Goal: Information Seeking & Learning: Learn about a topic

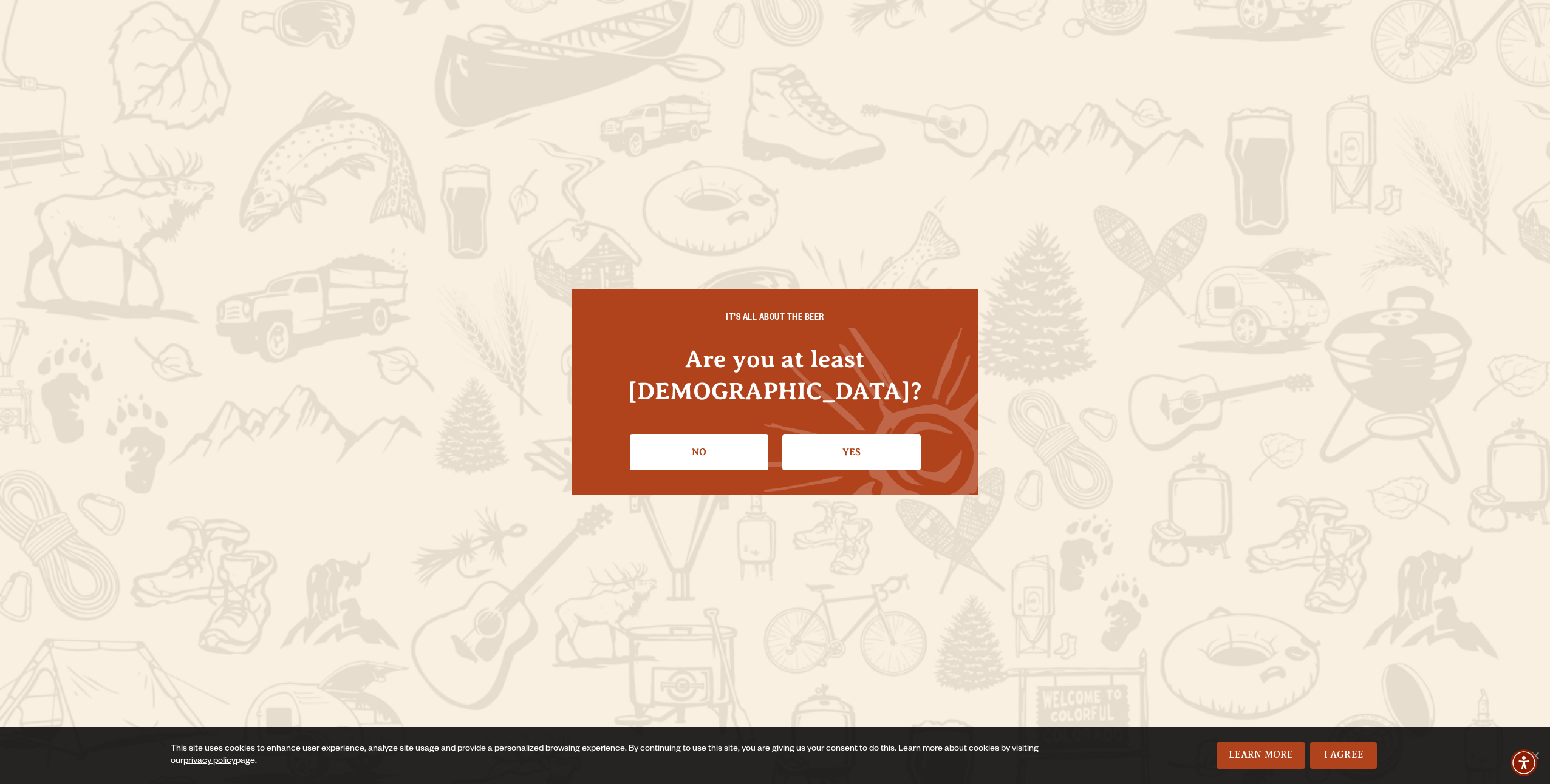
click at [870, 444] on link "Yes" at bounding box center [851, 452] width 138 height 35
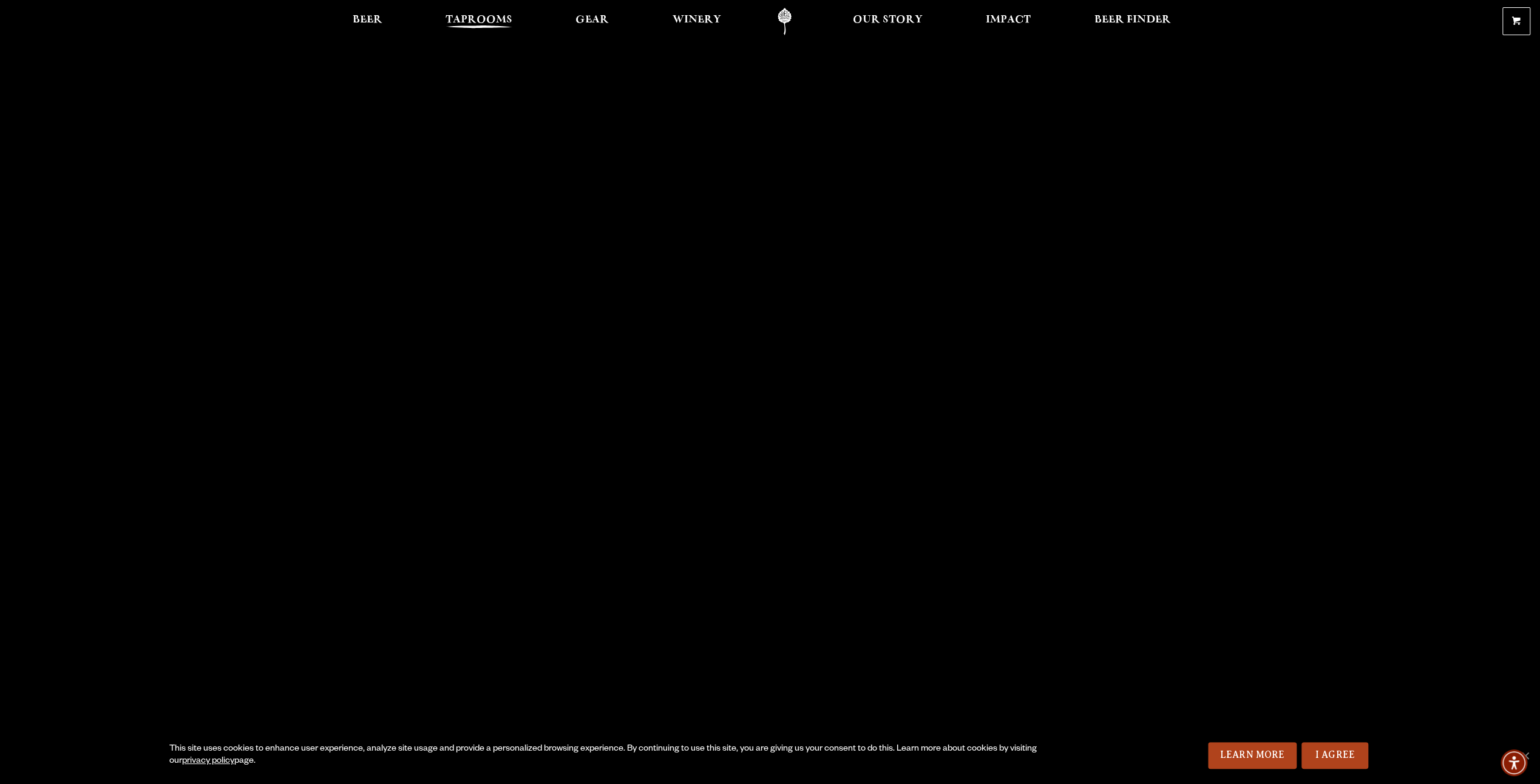
click at [496, 21] on span "Taprooms" at bounding box center [479, 20] width 67 height 10
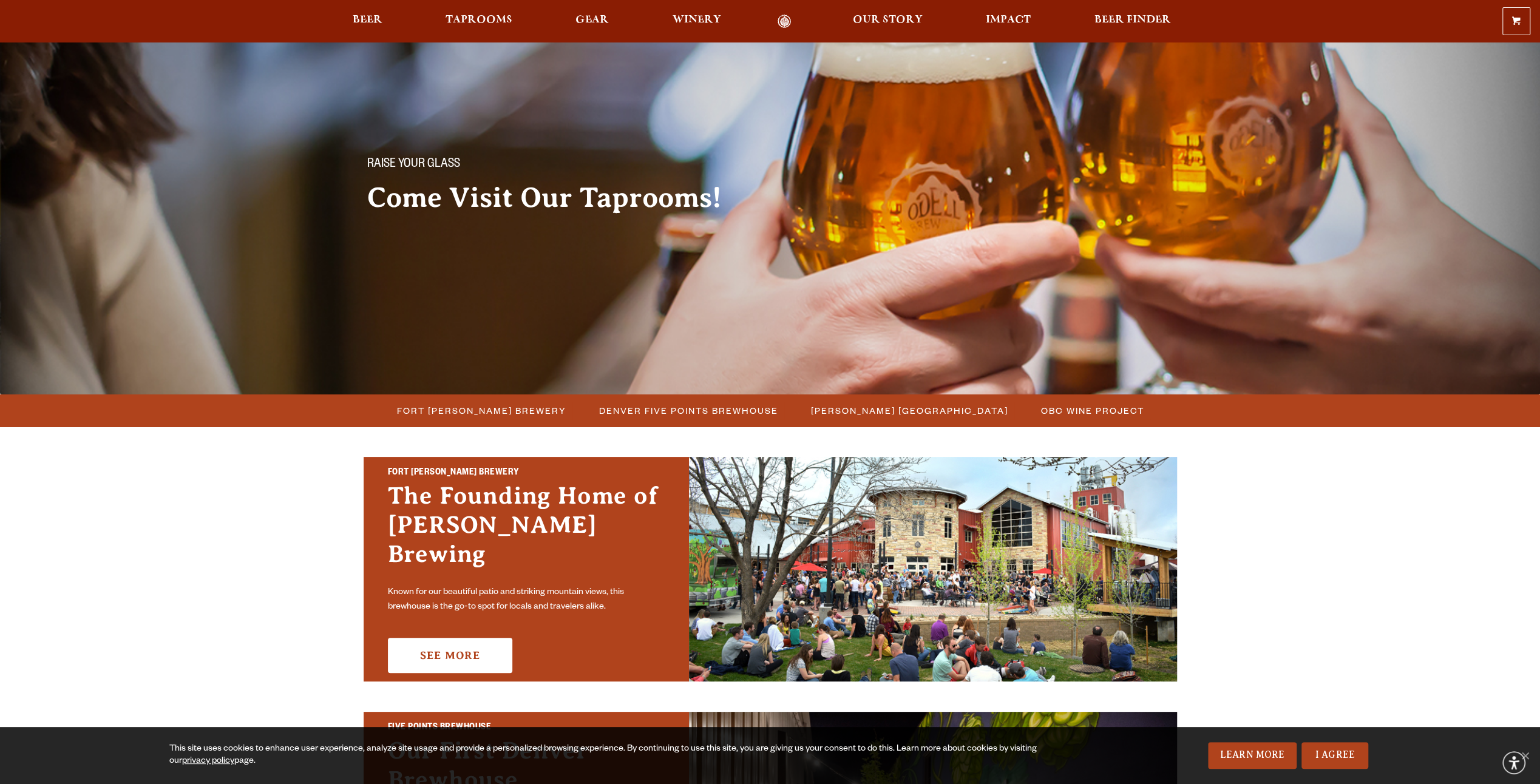
scroll to position [243, 0]
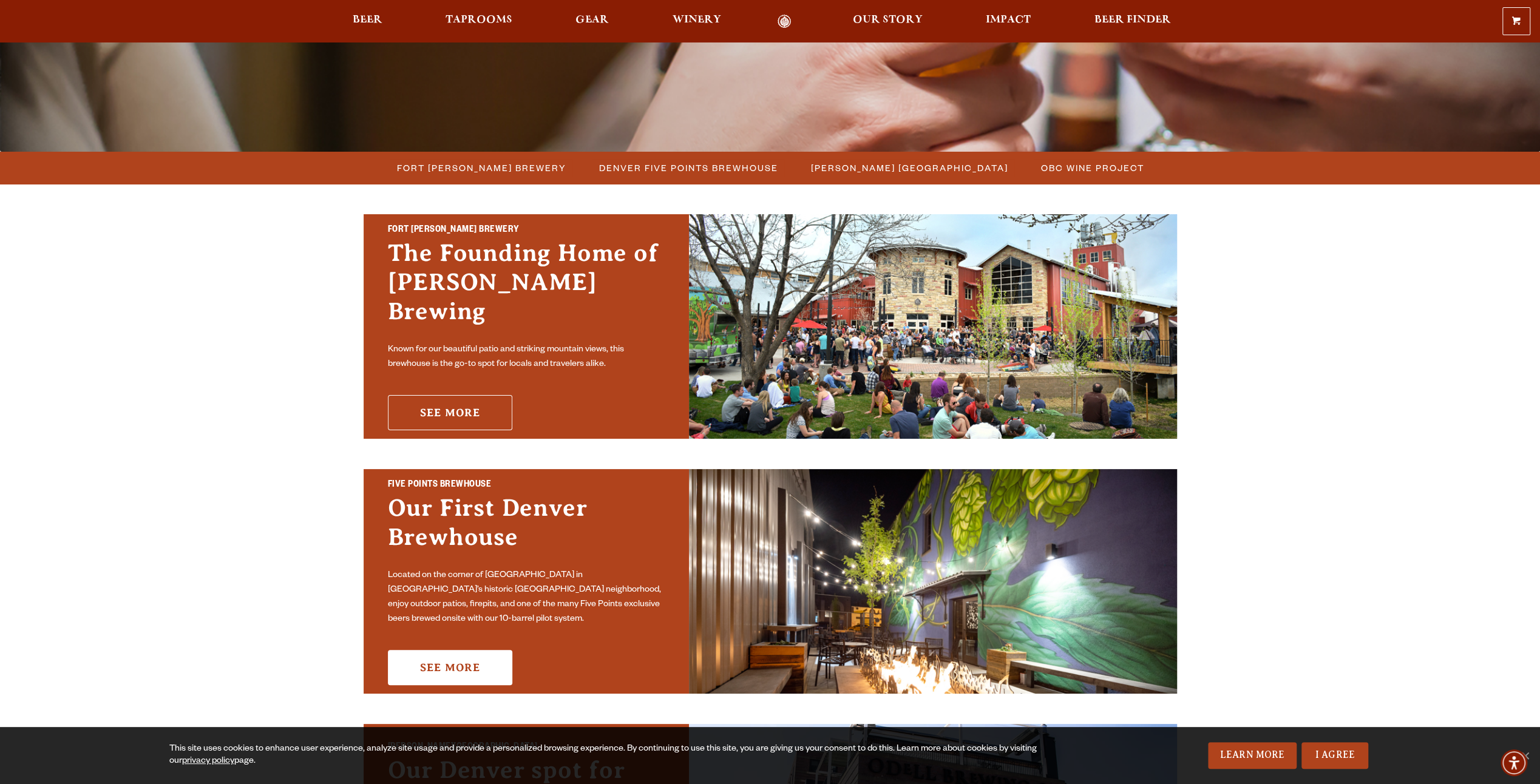
click at [481, 396] on link "See More" at bounding box center [450, 413] width 124 height 35
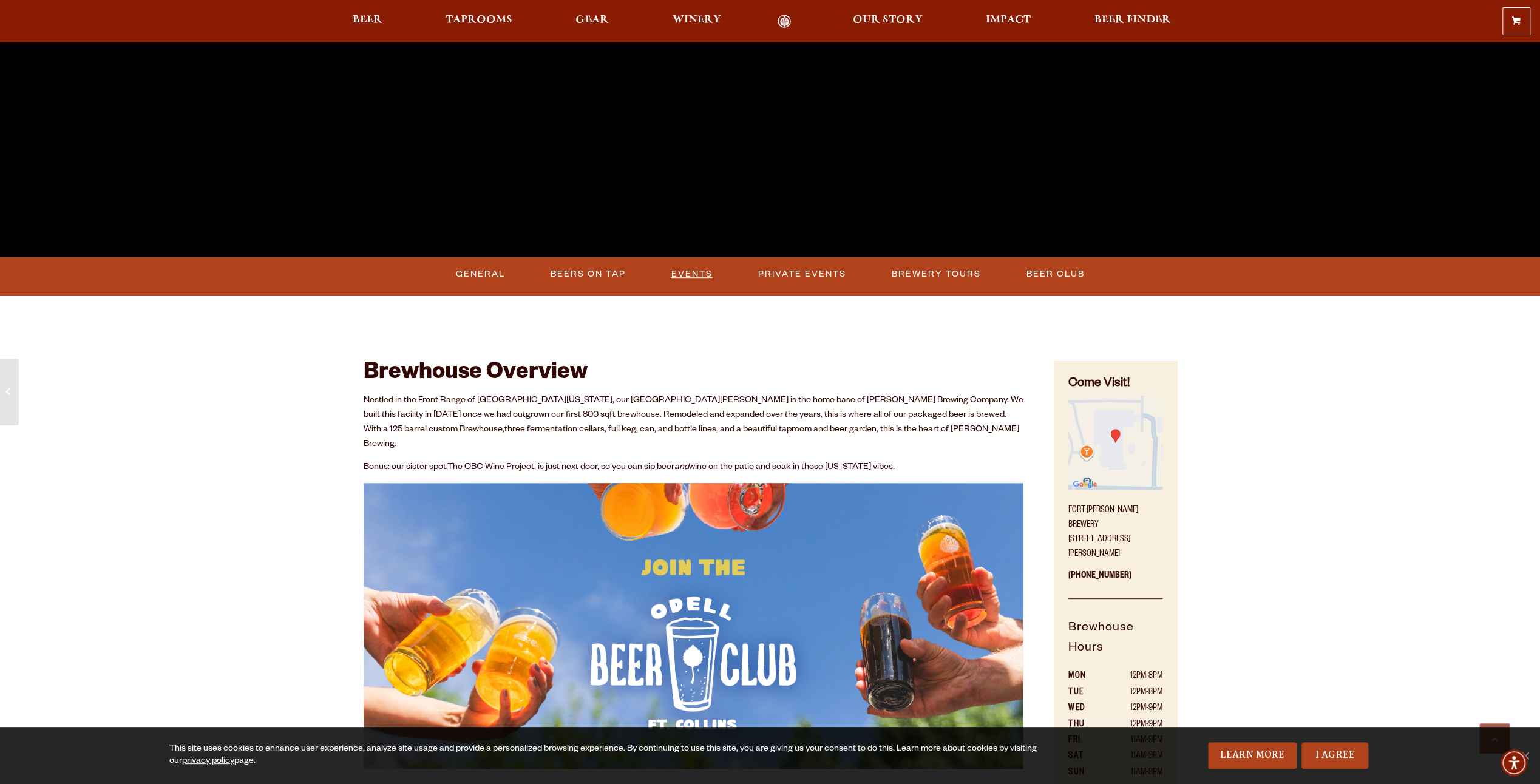
click at [693, 277] on link "Events" at bounding box center [692, 274] width 51 height 28
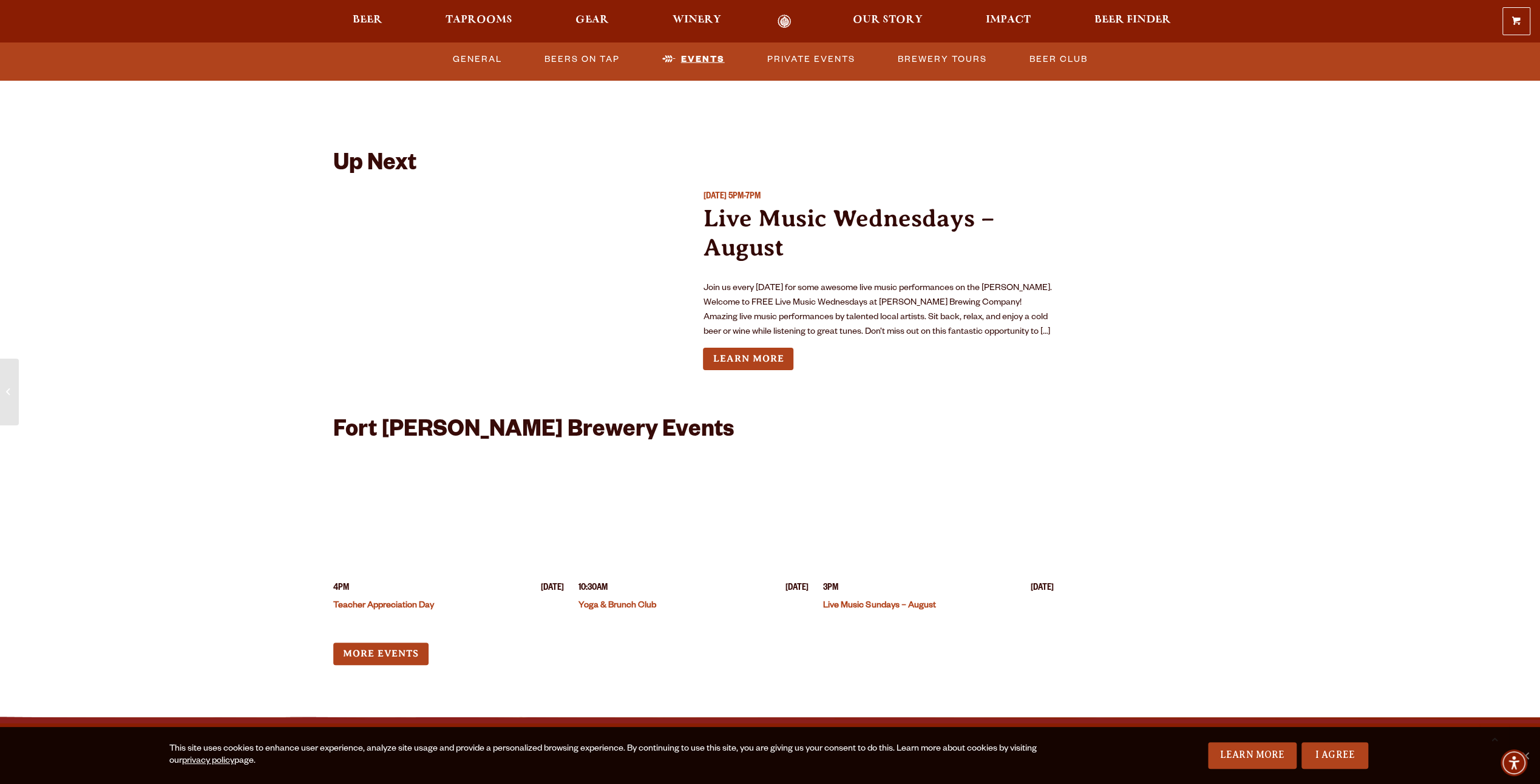
scroll to position [2791, 0]
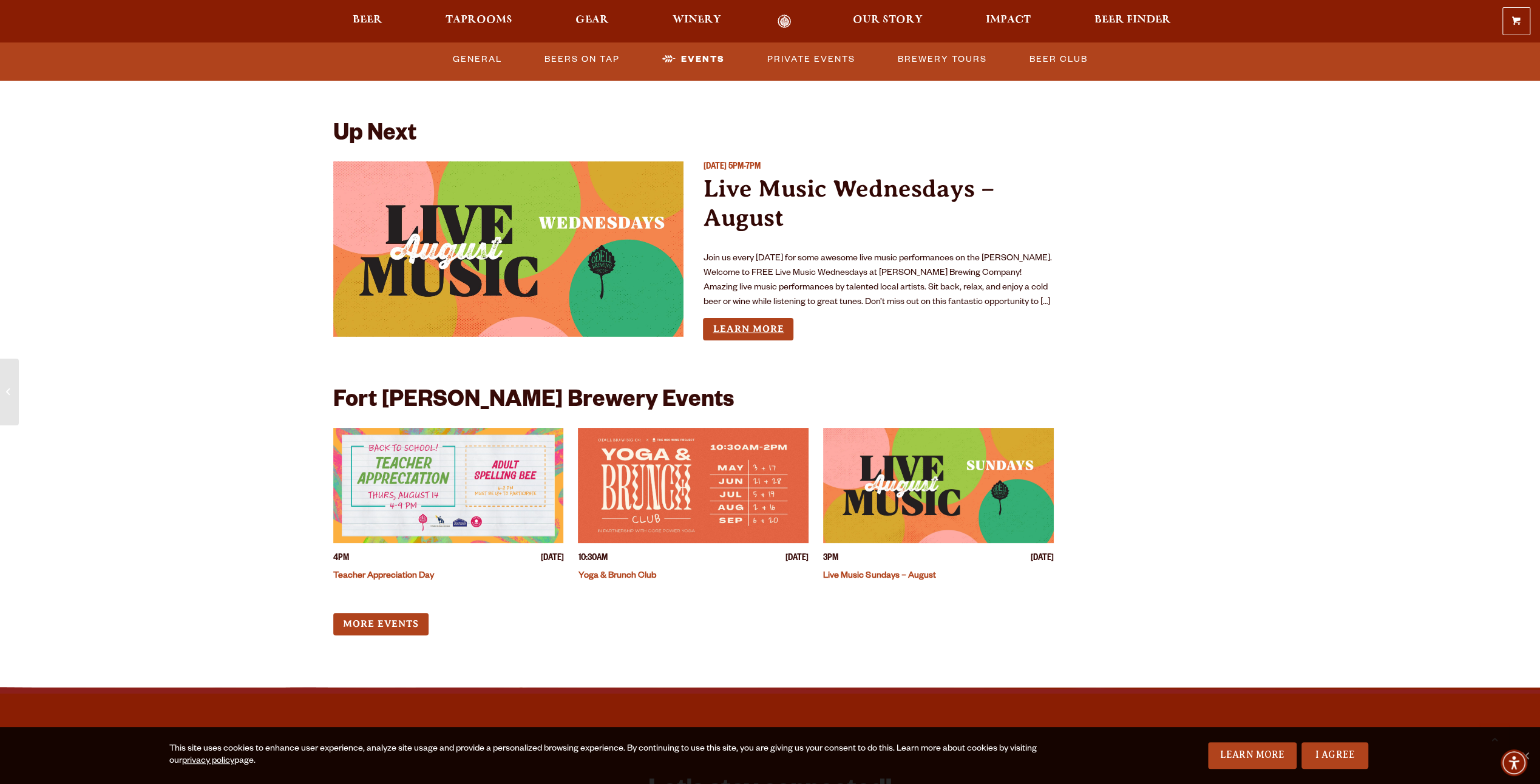
click at [761, 319] on link "Learn More" at bounding box center [748, 329] width 91 height 23
